Goal: Task Accomplishment & Management: Complete application form

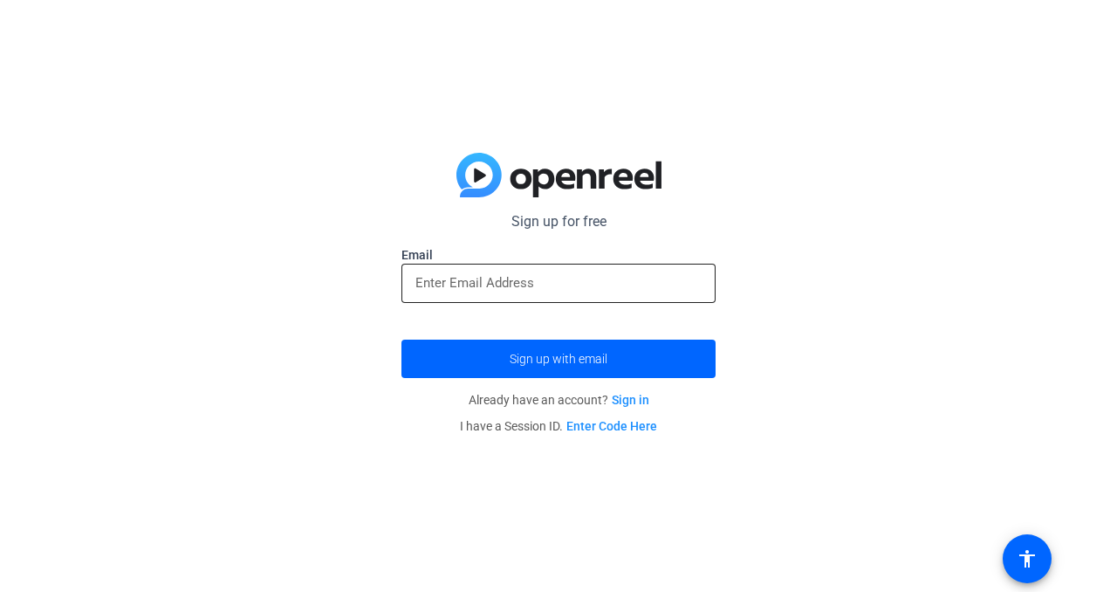
click at [472, 287] on input "email" at bounding box center [559, 282] width 286 height 21
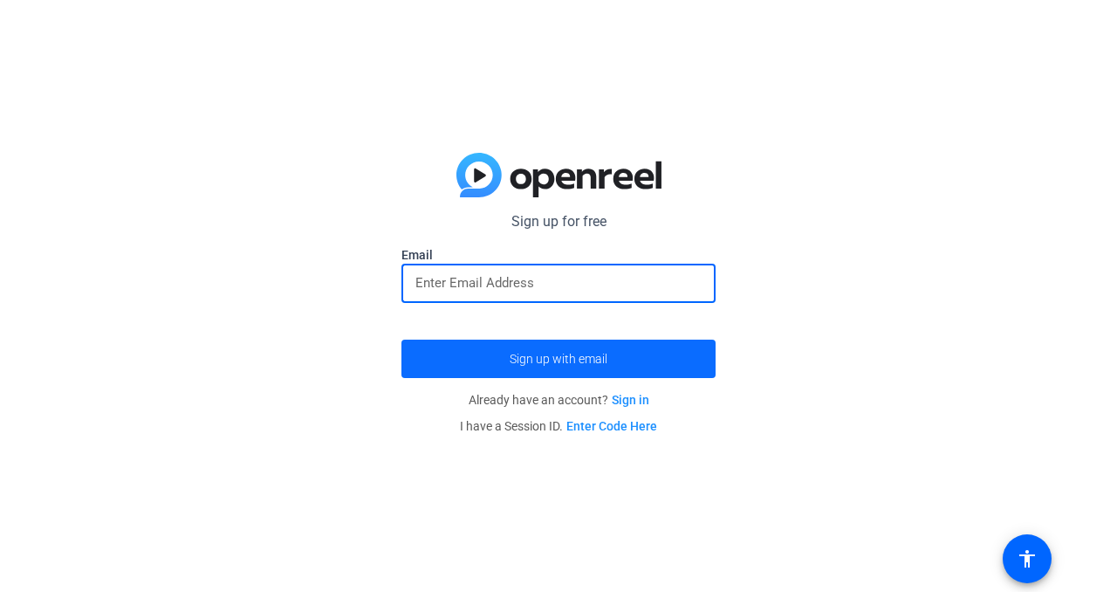
click at [474, 358] on span "submit" at bounding box center [559, 359] width 314 height 42
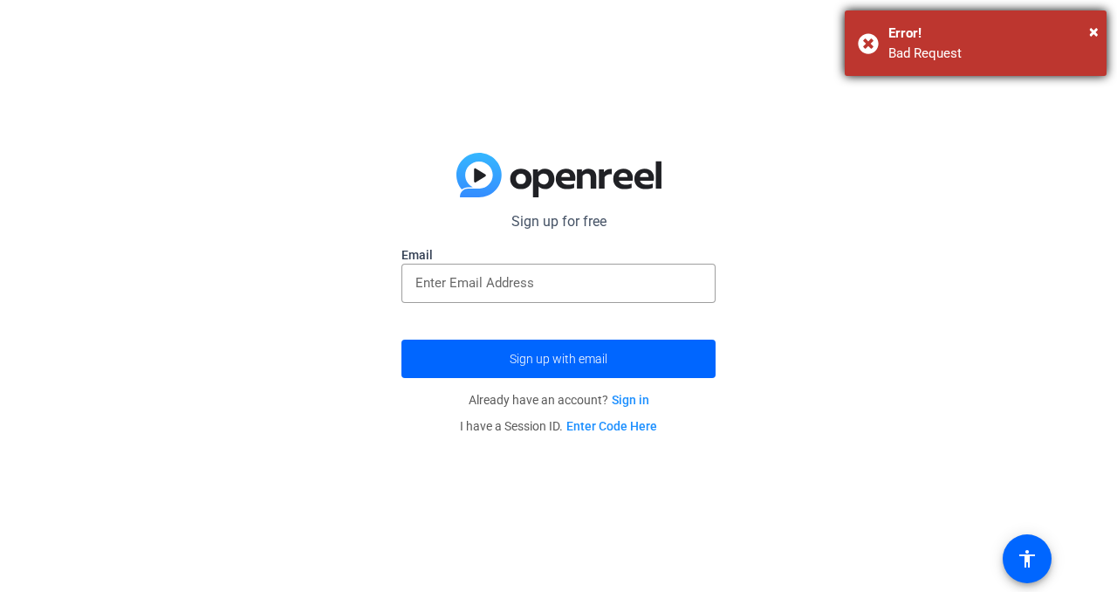
click at [1100, 29] on div "× Error! Bad Request" at bounding box center [976, 42] width 262 height 65
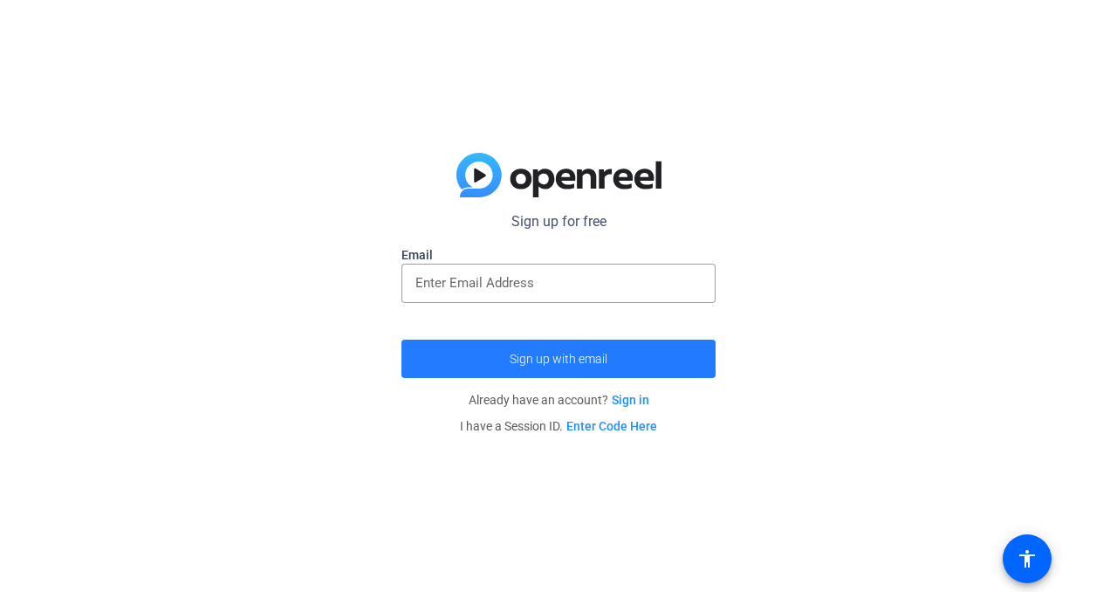
click at [428, 368] on span "submit" at bounding box center [559, 359] width 314 height 42
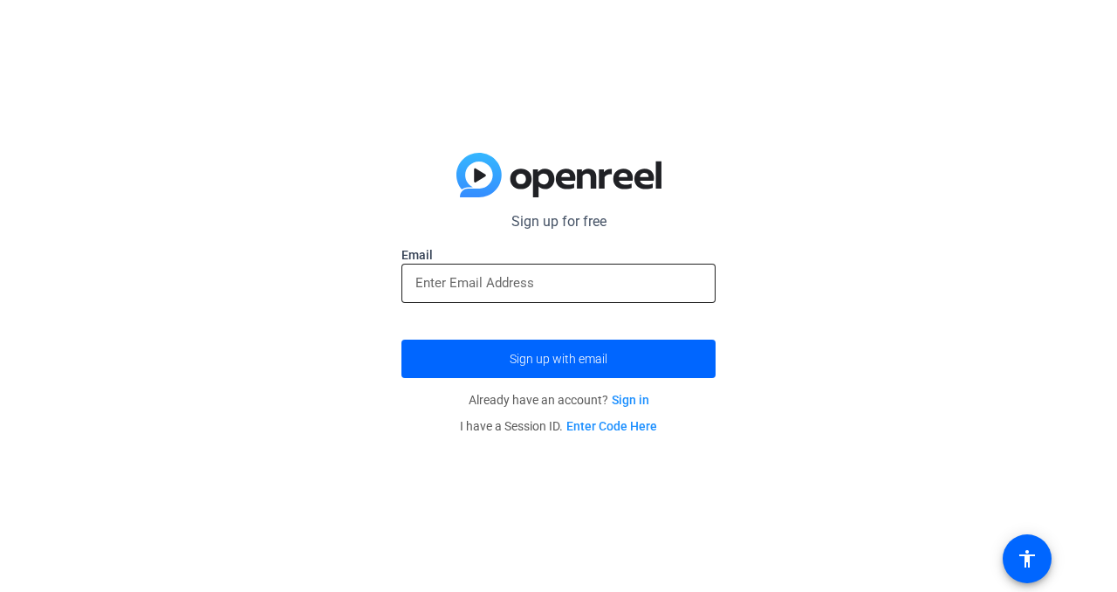
click at [496, 277] on input "email" at bounding box center [559, 282] width 286 height 21
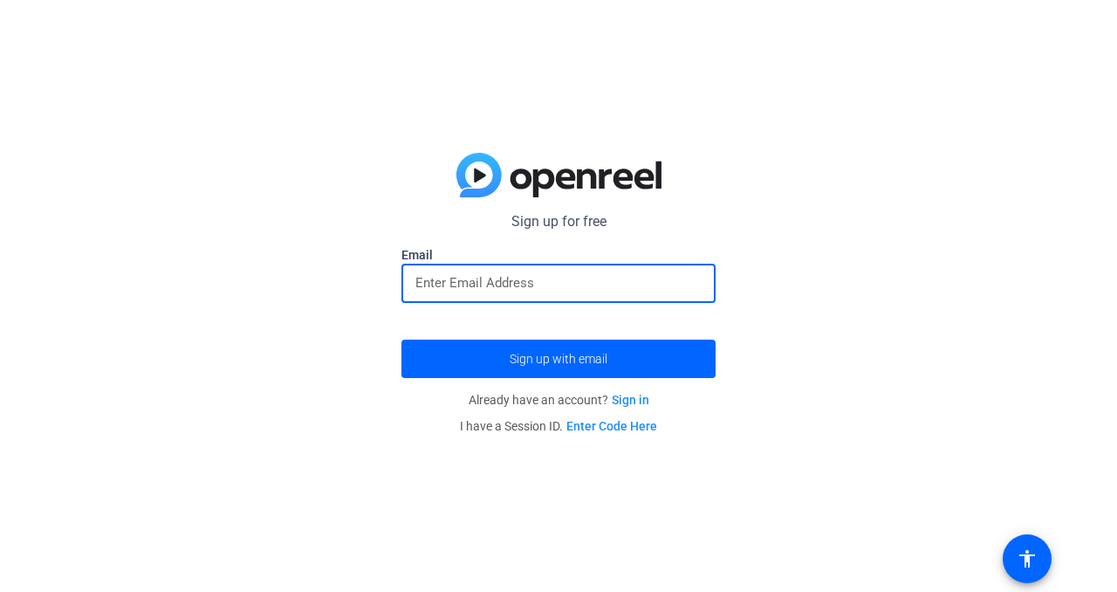
click at [625, 403] on link "Sign in" at bounding box center [631, 400] width 38 height 14
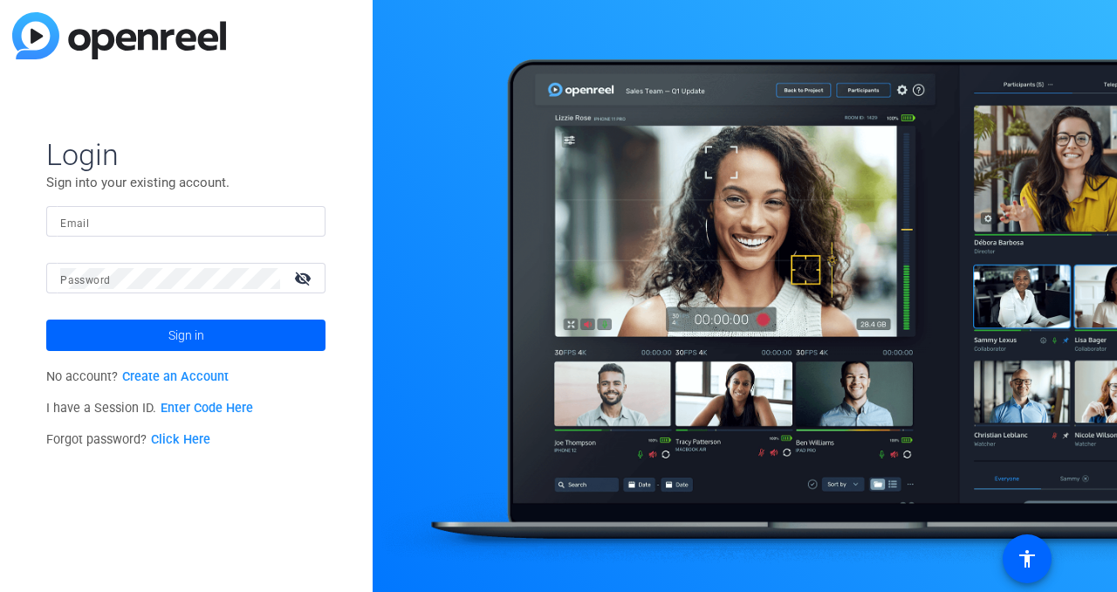
click at [93, 225] on input "Email" at bounding box center [185, 221] width 251 height 21
click at [168, 386] on p "No account? Create an Account" at bounding box center [185, 376] width 279 height 31
click at [167, 380] on link "Create an Account" at bounding box center [175, 376] width 107 height 15
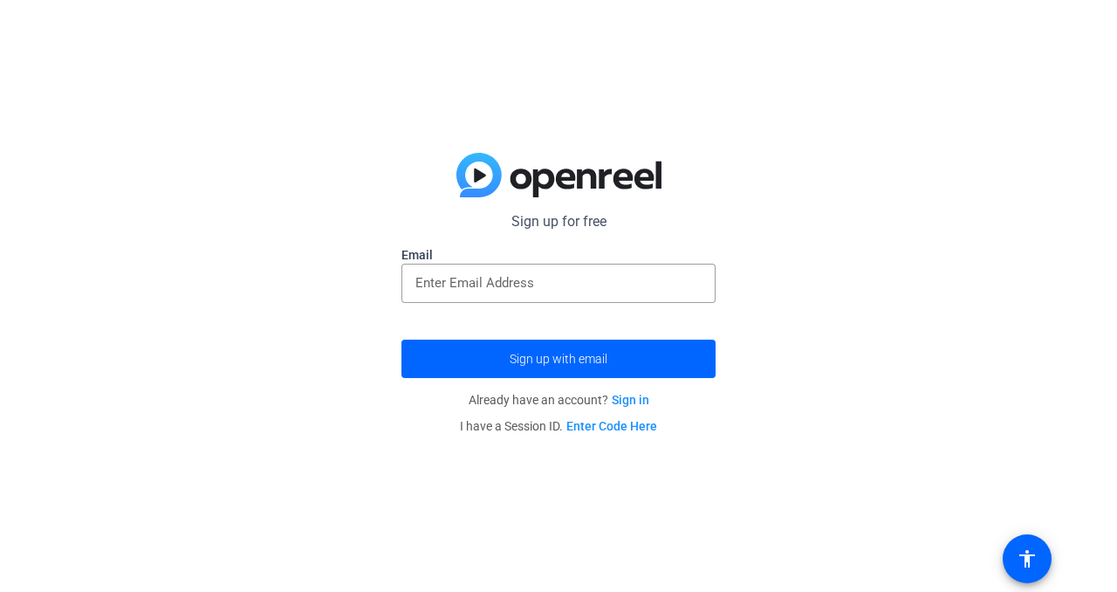
click at [363, 284] on div "Sign up for free Email Sign up with email Already have an account? Sign in I ha…" at bounding box center [558, 296] width 1117 height 592
click at [450, 277] on input "email" at bounding box center [559, 282] width 286 height 21
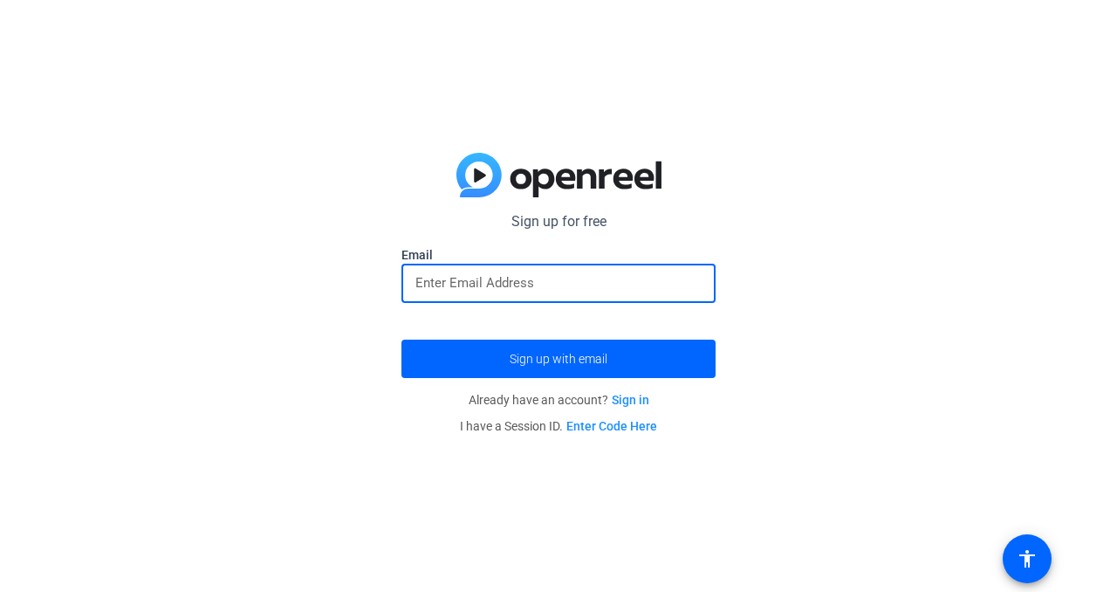
click at [450, 277] on input "email" at bounding box center [559, 282] width 286 height 21
